Goal: Find specific page/section: Find specific page/section

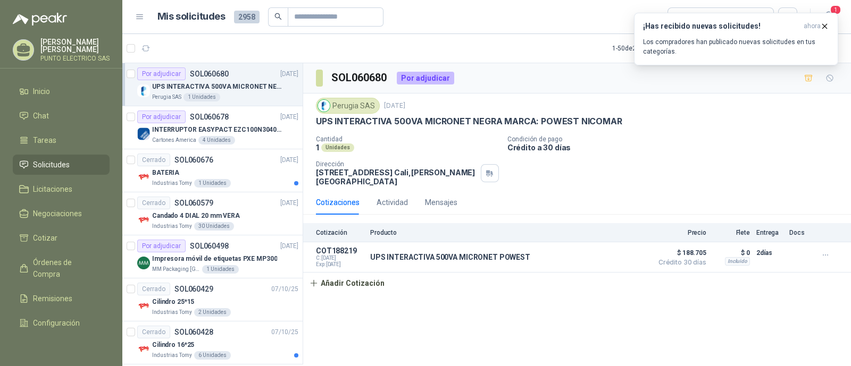
click at [694, 23] on h3 "¡Has recibido nuevas solicitudes!" at bounding box center [721, 26] width 156 height 9
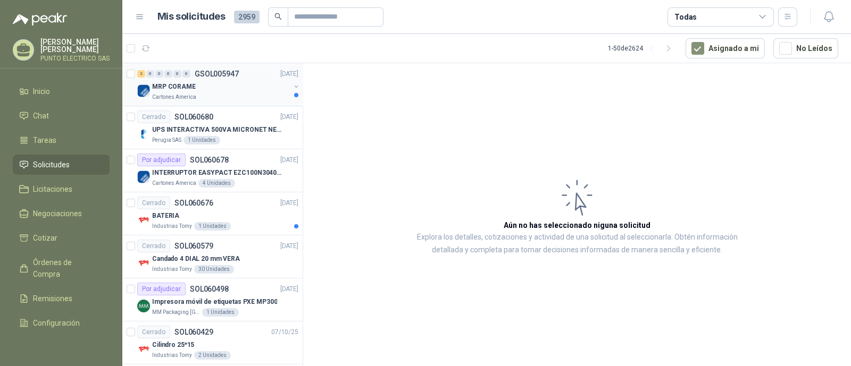
click at [209, 88] on div "MRP CORAME" at bounding box center [221, 86] width 138 height 13
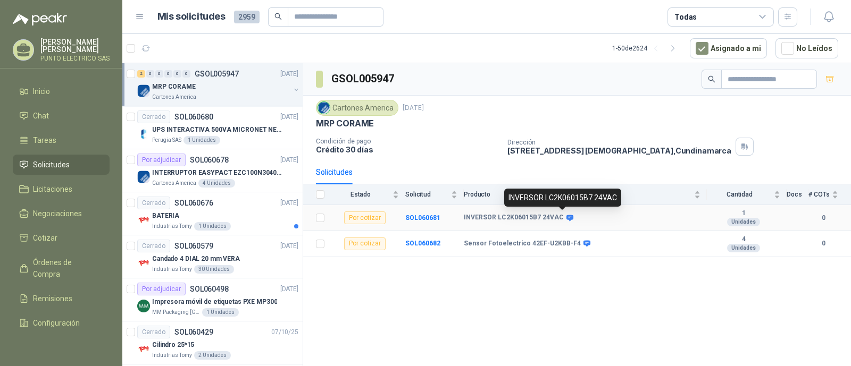
click at [566, 218] on icon at bounding box center [569, 218] width 7 height 6
click at [510, 218] on b "INVERSOR LC2K06015B7 24VAC" at bounding box center [514, 218] width 100 height 9
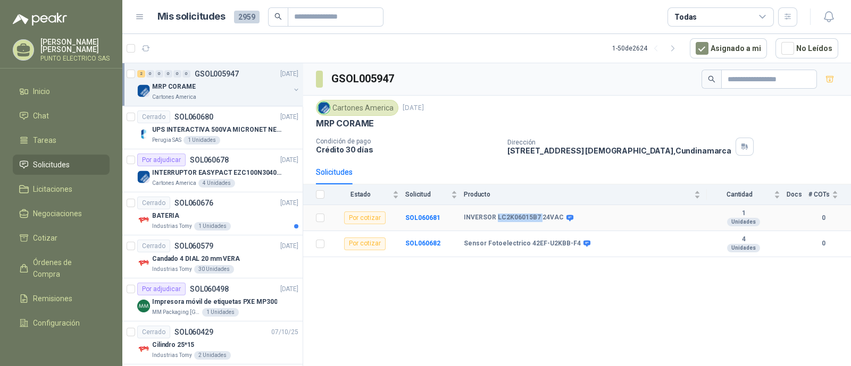
click at [510, 218] on b "INVERSOR LC2K06015B7 24VAC" at bounding box center [514, 218] width 100 height 9
copy b "LC2K06015B7"
drag, startPoint x: 465, startPoint y: 244, endPoint x: 571, endPoint y: 245, distance: 106.4
click at [571, 245] on div "Sensor Fotoelectrico 42EF-U2KBB-F4" at bounding box center [526, 244] width 125 height 9
copy div "Sensor Fotoelectrico 42EF-U2KBB-F4"
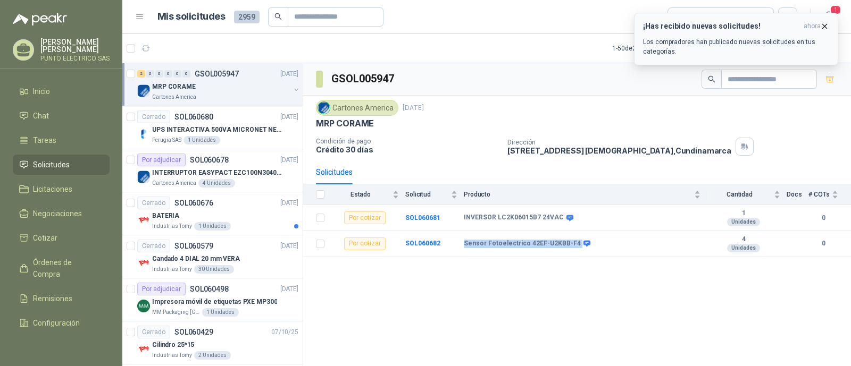
click at [692, 33] on div "¡Has recibido nuevas solicitudes! ahora Los compradores han publicado nuevas so…" at bounding box center [736, 39] width 186 height 35
